Goal: Complete application form: Complete application form

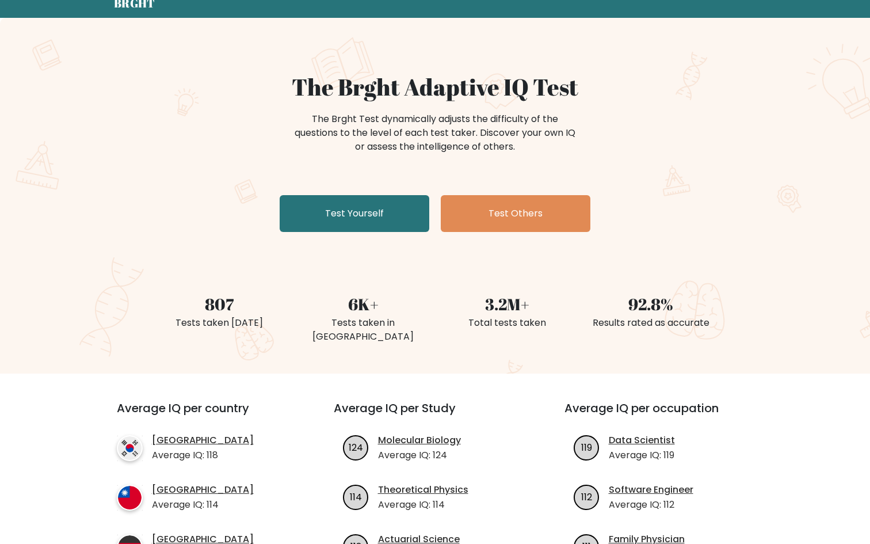
scroll to position [47, 0]
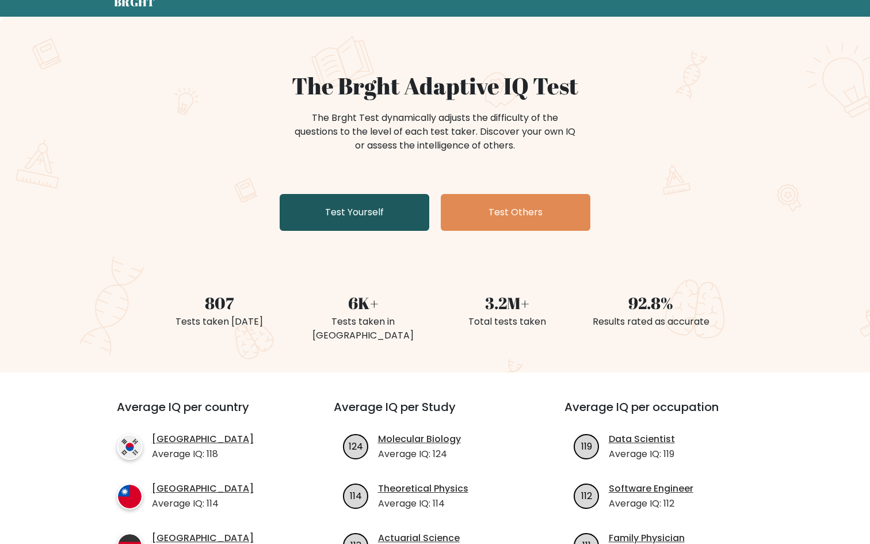
click at [359, 224] on link "Test Yourself" at bounding box center [355, 212] width 150 height 37
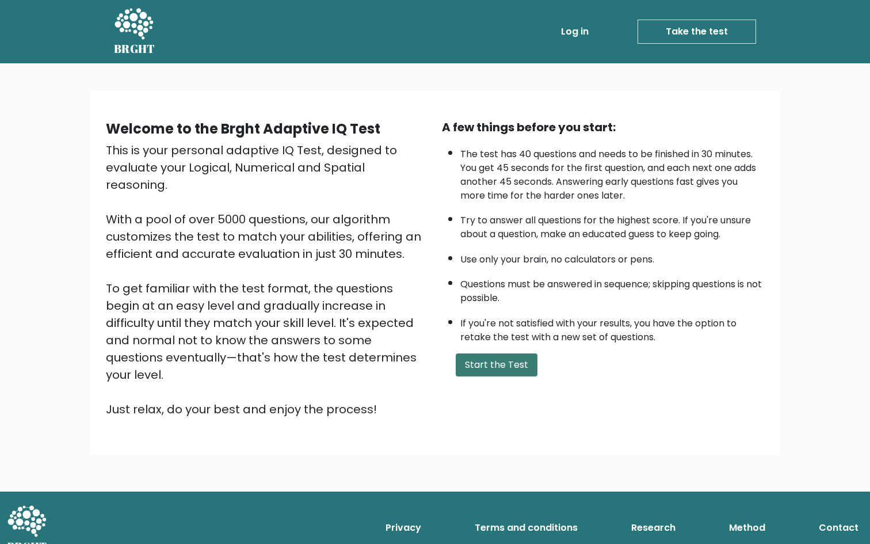
click at [499, 374] on button "Start the Test" at bounding box center [497, 364] width 82 height 23
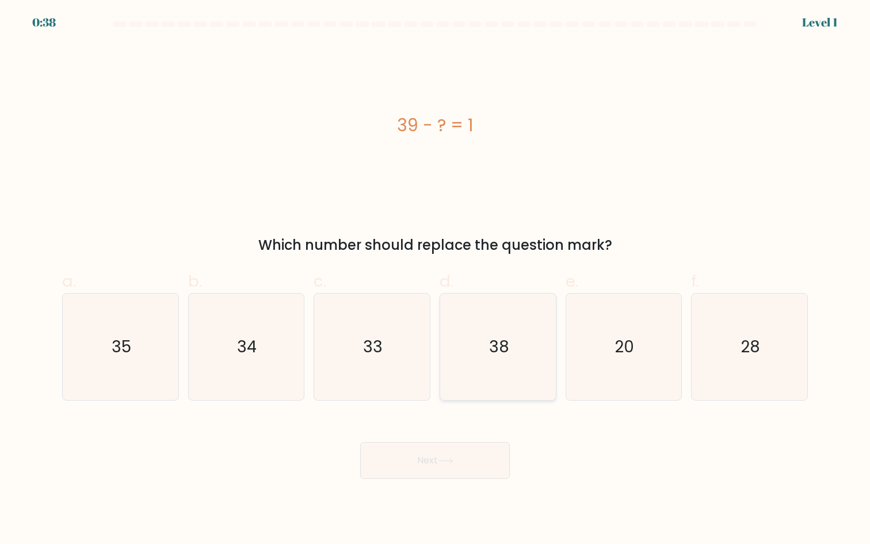
click at [523, 353] on icon "38" at bounding box center [498, 347] width 106 height 106
click at [436, 280] on input "d. 38" at bounding box center [435, 275] width 1 height 7
radio input "true"
click at [466, 471] on button "Next" at bounding box center [435, 460] width 150 height 37
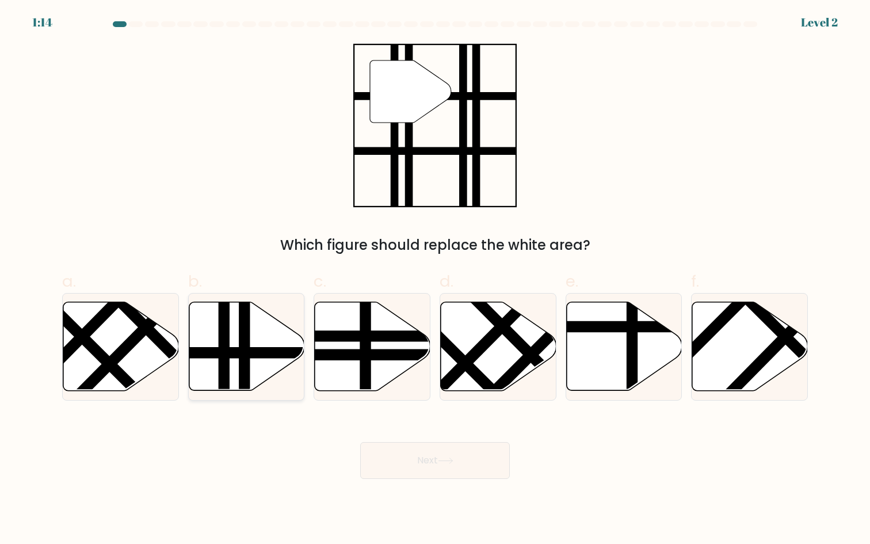
click at [269, 381] on icon at bounding box center [247, 347] width 116 height 90
click at [435, 280] on input "b." at bounding box center [435, 275] width 1 height 7
radio input "true"
click at [416, 469] on button "Next" at bounding box center [435, 460] width 150 height 37
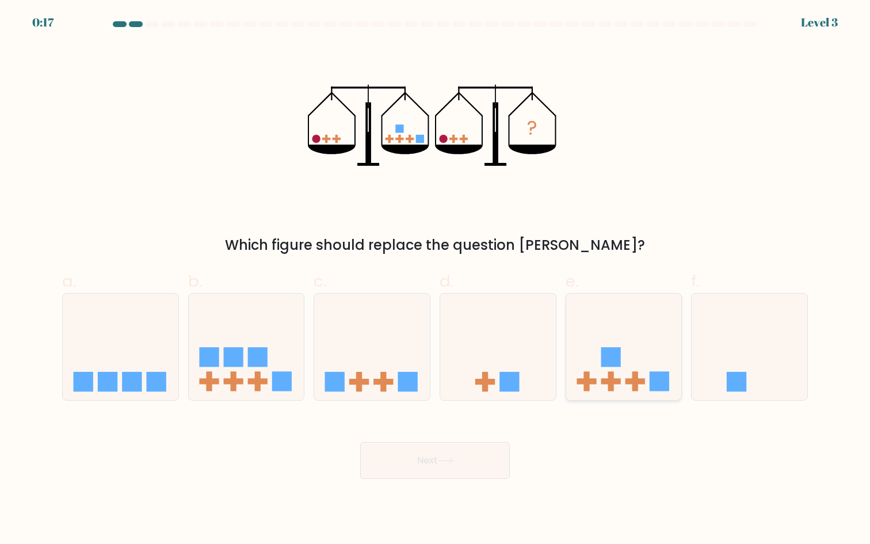
click at [620, 346] on icon at bounding box center [624, 347] width 116 height 96
click at [436, 280] on input "e." at bounding box center [435, 275] width 1 height 7
radio input "true"
click at [473, 471] on button "Next" at bounding box center [435, 460] width 150 height 37
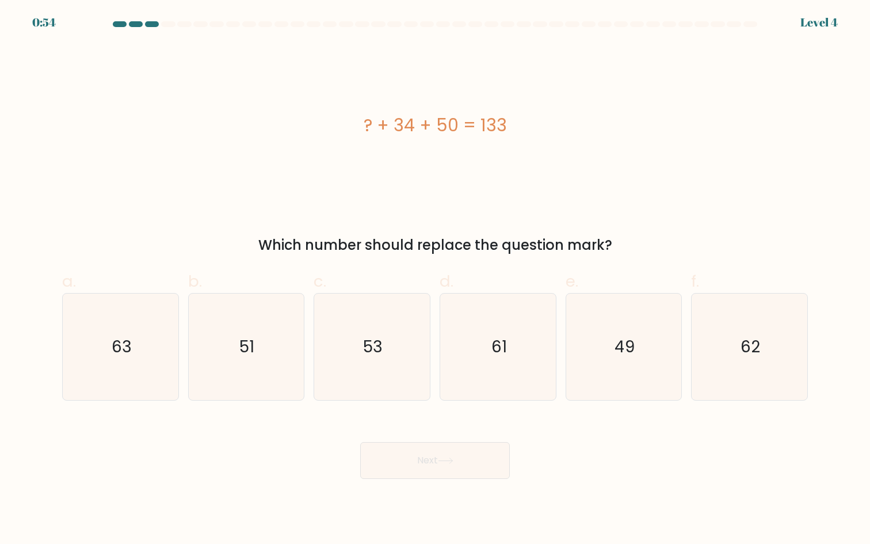
drag, startPoint x: 389, startPoint y: 131, endPoint x: 463, endPoint y: 131, distance: 74.3
click at [463, 131] on div "? + 34 + 50 = 133" at bounding box center [435, 125] width 746 height 26
click at [435, 180] on div "? + 34 + 50 = 133" at bounding box center [435, 125] width 746 height 163
click at [622, 346] on text "49" at bounding box center [625, 347] width 20 height 22
click at [436, 280] on input "e. 49" at bounding box center [435, 275] width 1 height 7
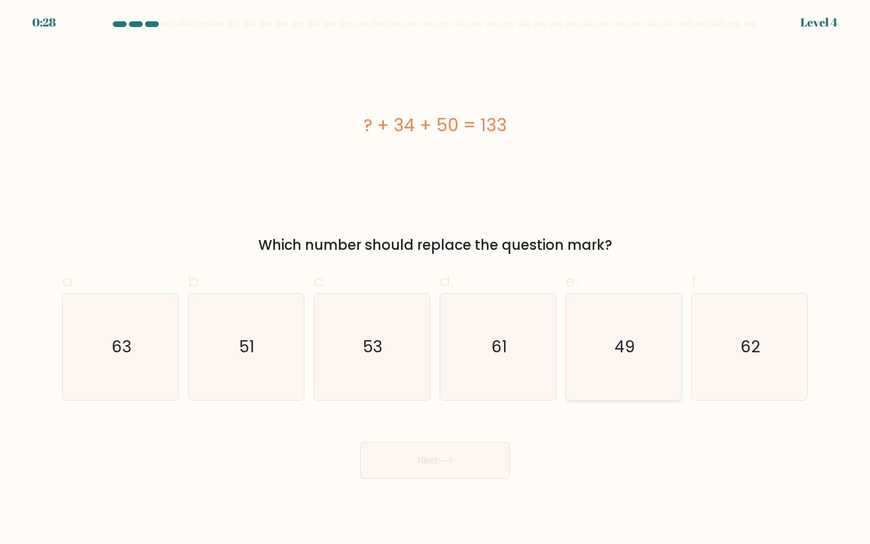
radio input "true"
click at [485, 447] on button "Next" at bounding box center [435, 460] width 150 height 37
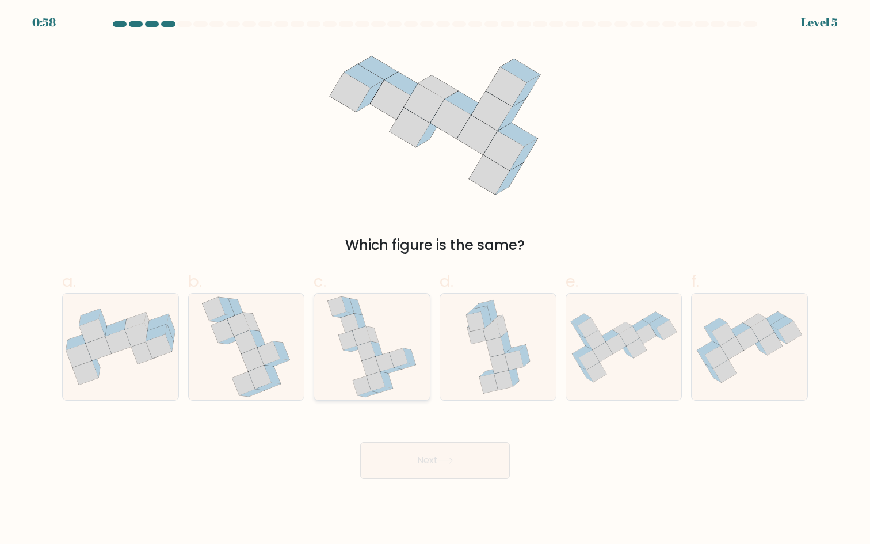
click at [357, 339] on icon at bounding box center [362, 335] width 18 height 19
click at [435, 280] on input "c." at bounding box center [435, 275] width 1 height 7
radio input "true"
click at [413, 448] on button "Next" at bounding box center [435, 460] width 150 height 37
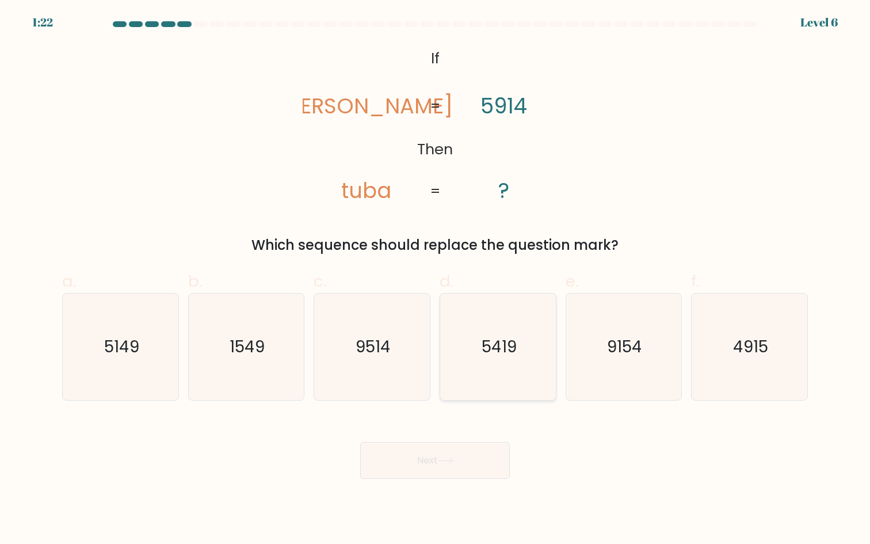
click at [521, 368] on icon "5419" at bounding box center [498, 347] width 106 height 106
click at [436, 280] on input "d. 5419" at bounding box center [435, 275] width 1 height 7
radio input "true"
click at [456, 469] on button "Next" at bounding box center [435, 460] width 150 height 37
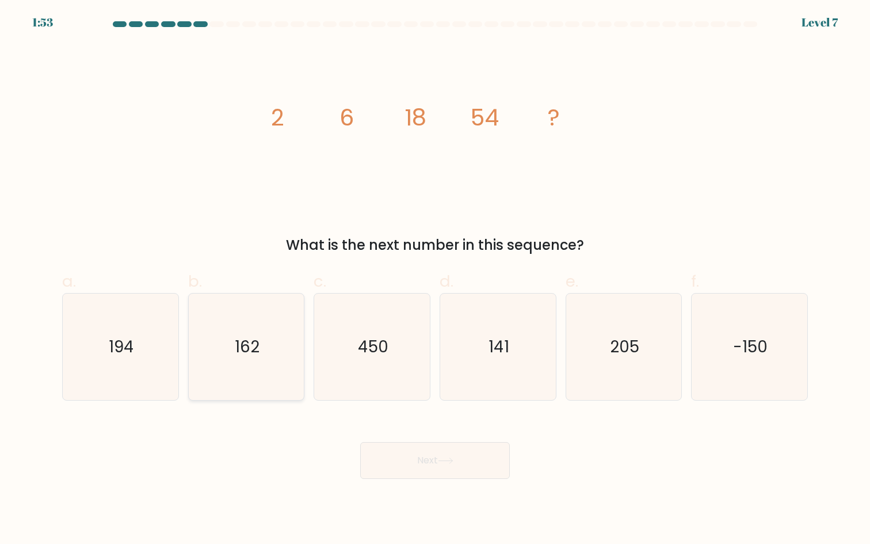
click at [268, 333] on icon "162" at bounding box center [246, 347] width 106 height 106
click at [435, 280] on input "b. 162" at bounding box center [435, 275] width 1 height 7
radio input "true"
click at [393, 462] on button "Next" at bounding box center [435, 460] width 150 height 37
